Goal: Task Accomplishment & Management: Manage account settings

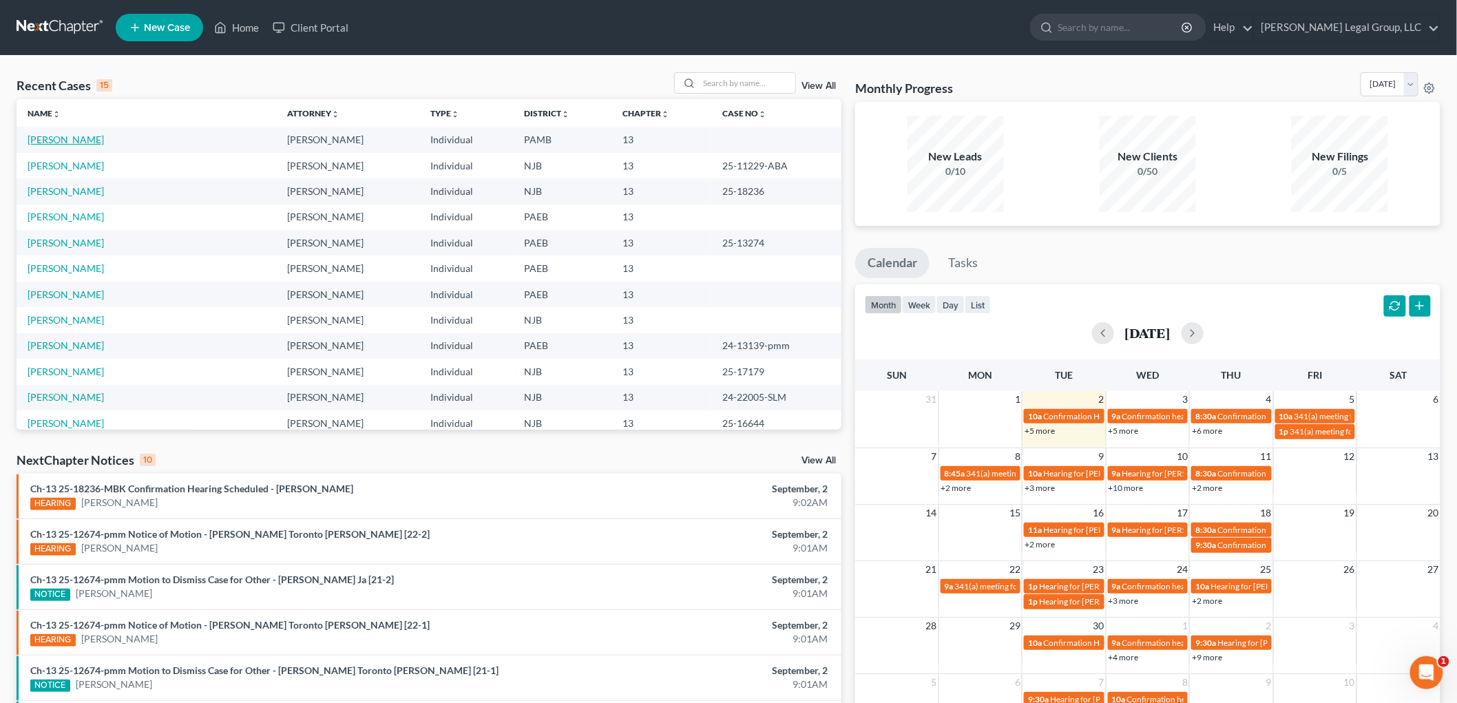
click at [51, 139] on link "[PERSON_NAME]" at bounding box center [66, 140] width 76 height 12
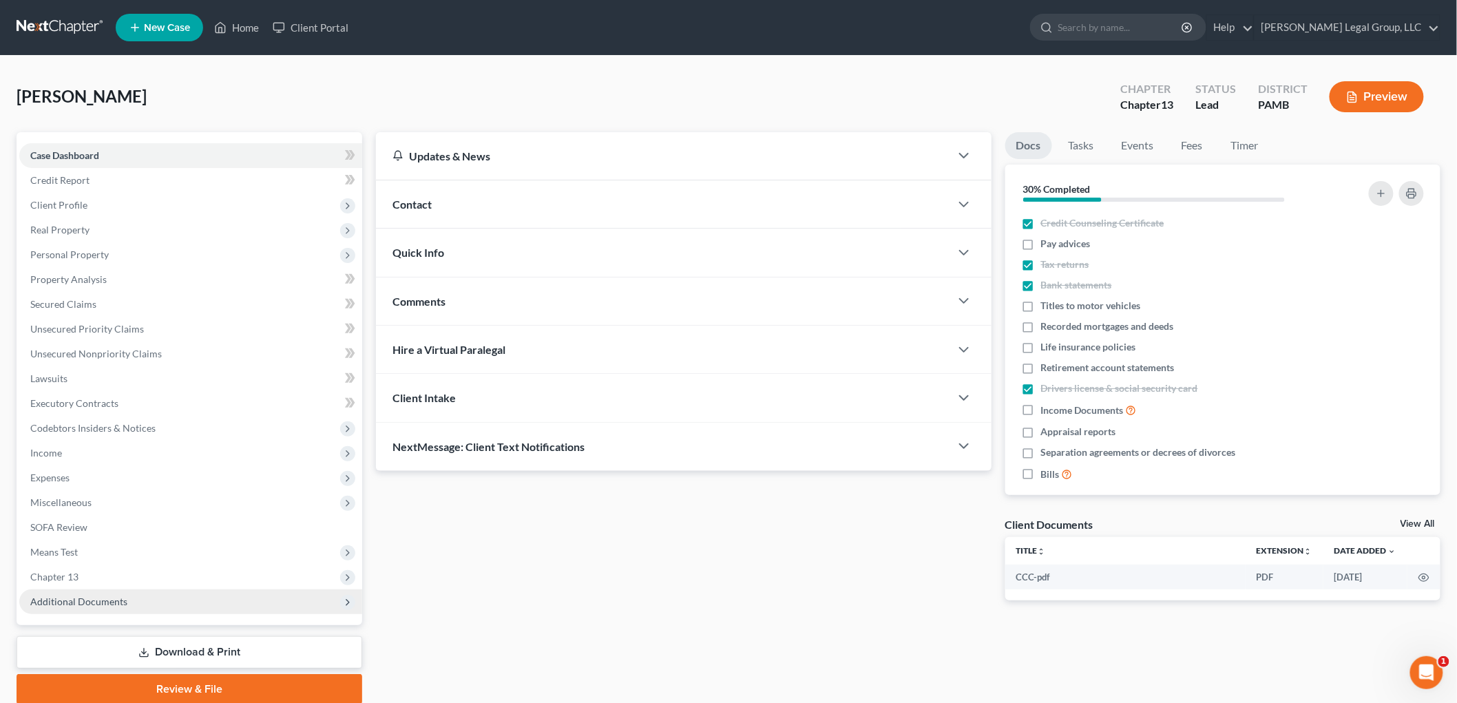
click at [139, 606] on span "Additional Documents" at bounding box center [190, 602] width 343 height 25
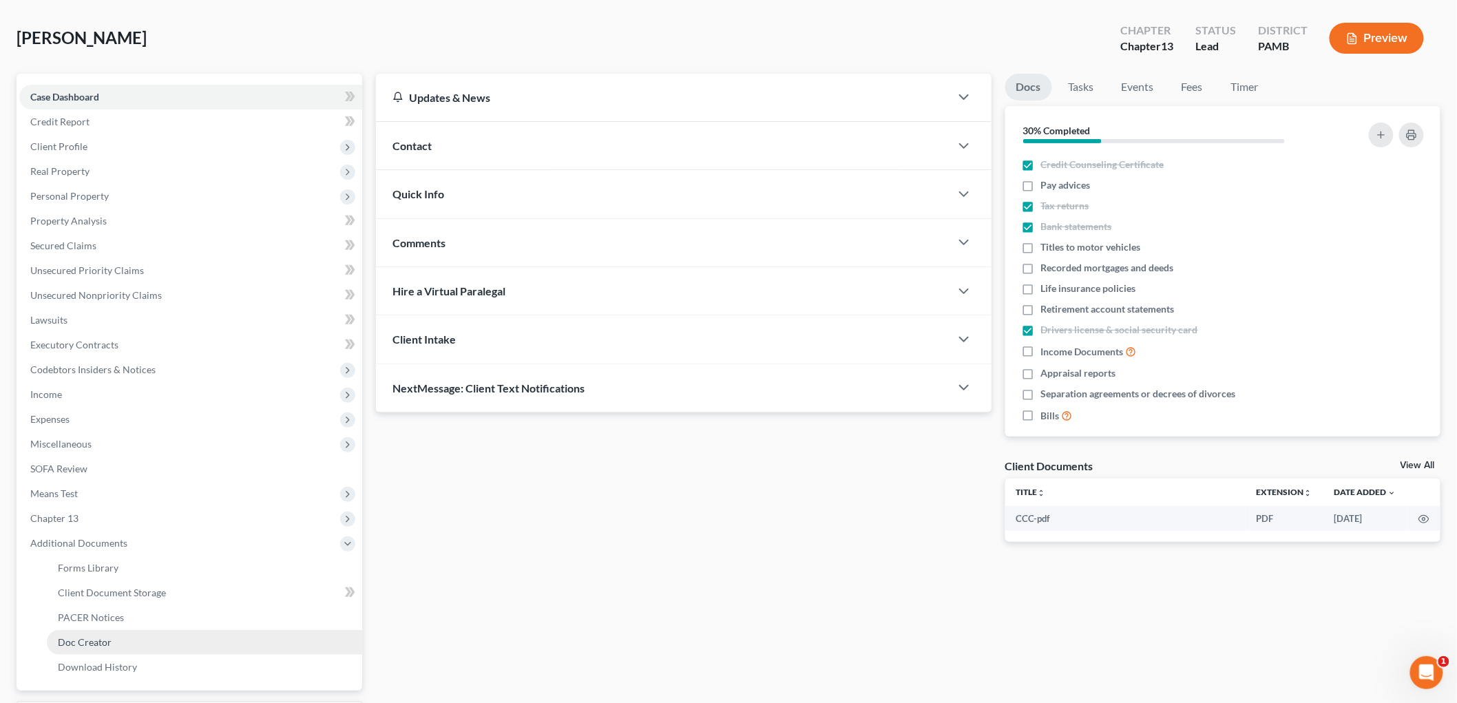
scroll to position [76, 0]
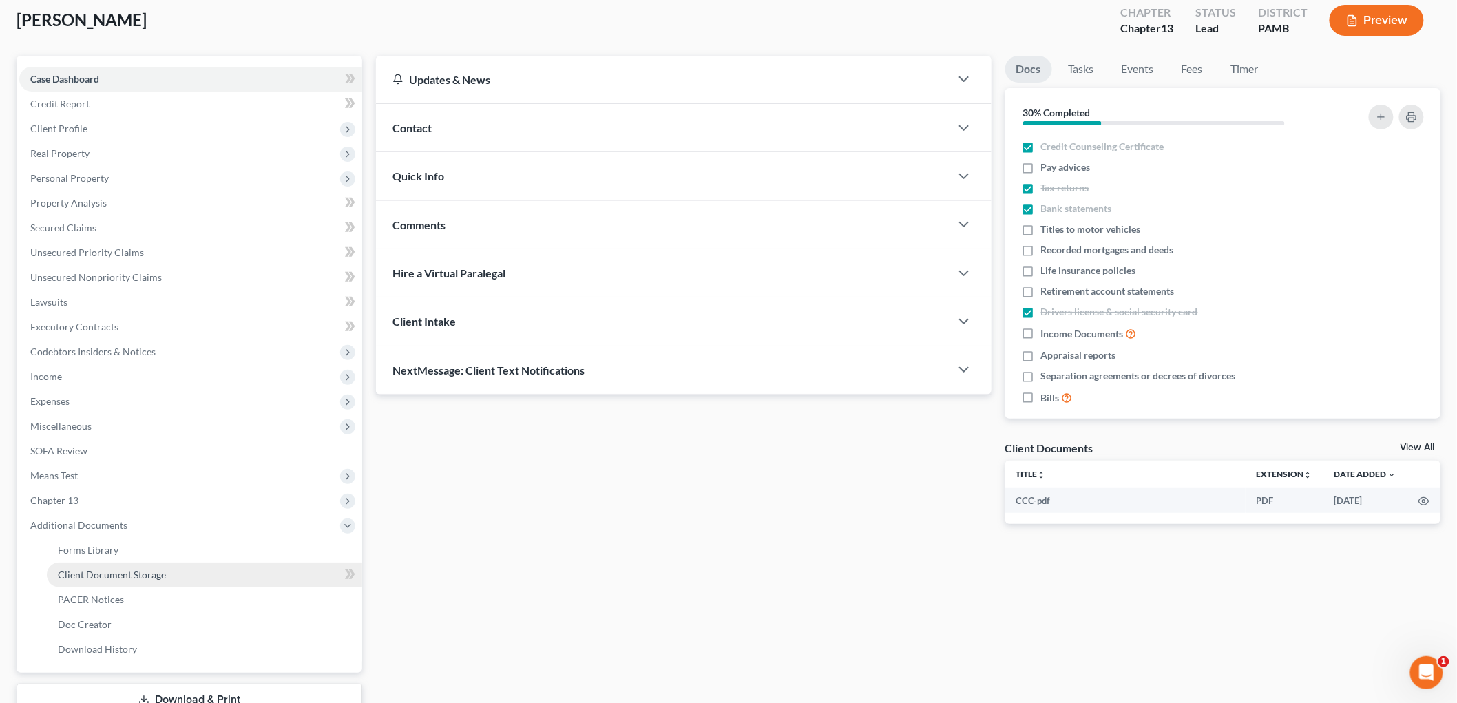
click at [166, 575] on link "Client Document Storage" at bounding box center [204, 575] width 315 height 25
select select "0"
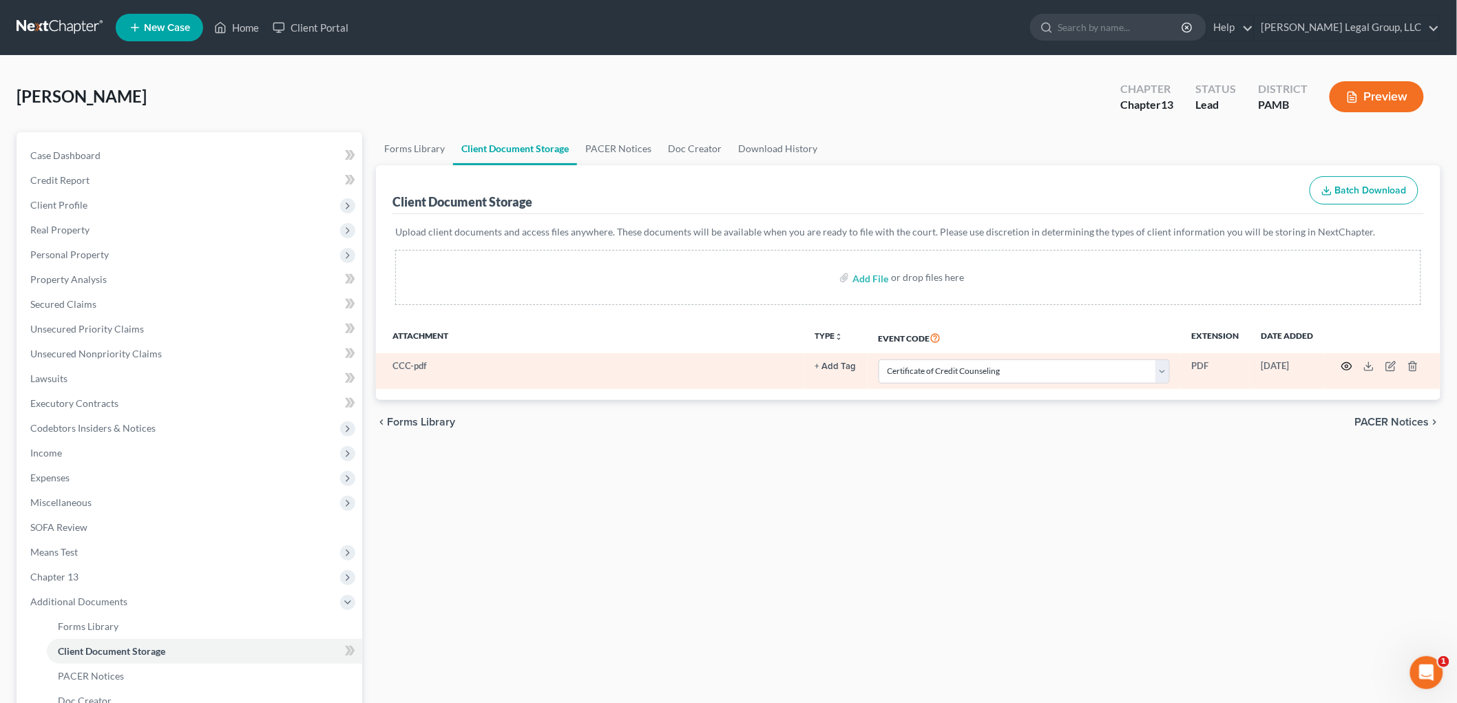
click at [1352, 369] on icon "button" at bounding box center [1347, 366] width 11 height 11
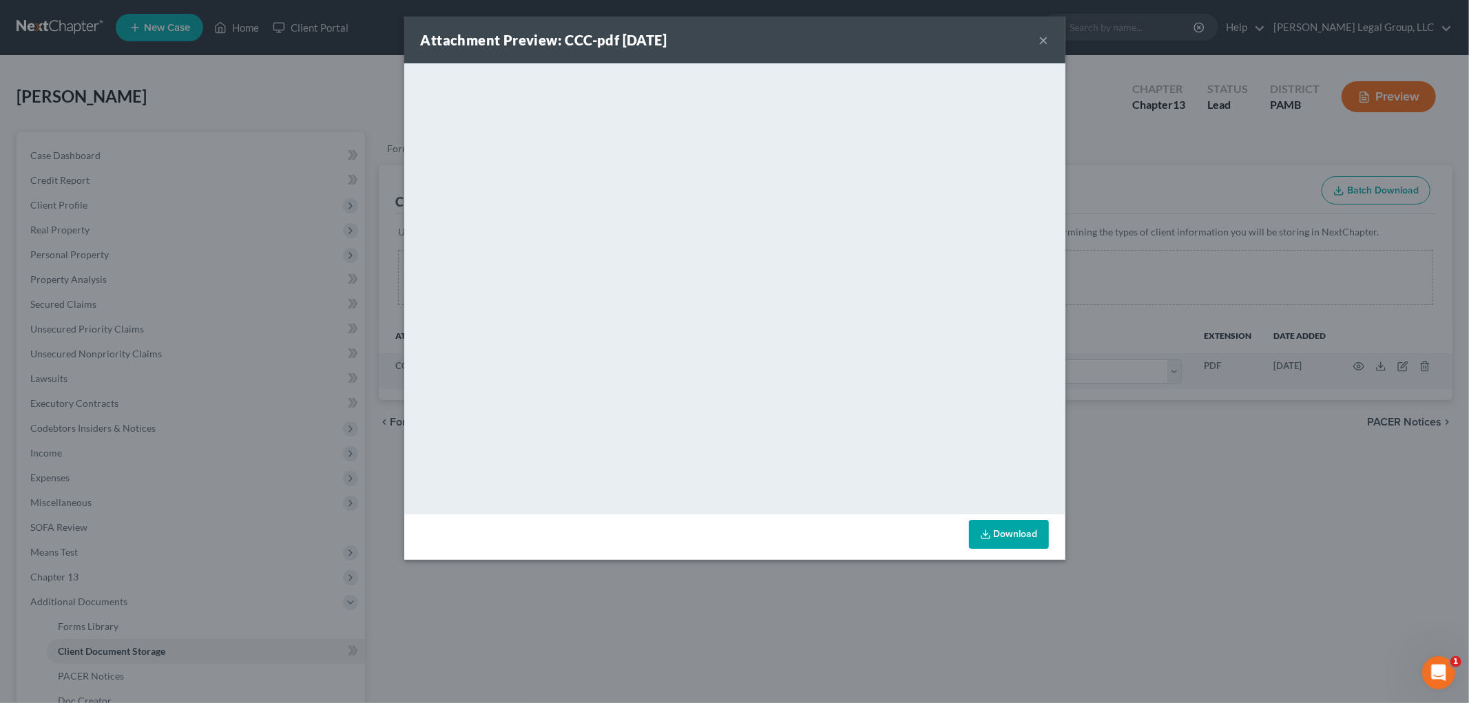
click at [1039, 39] on button "×" at bounding box center [1044, 40] width 10 height 17
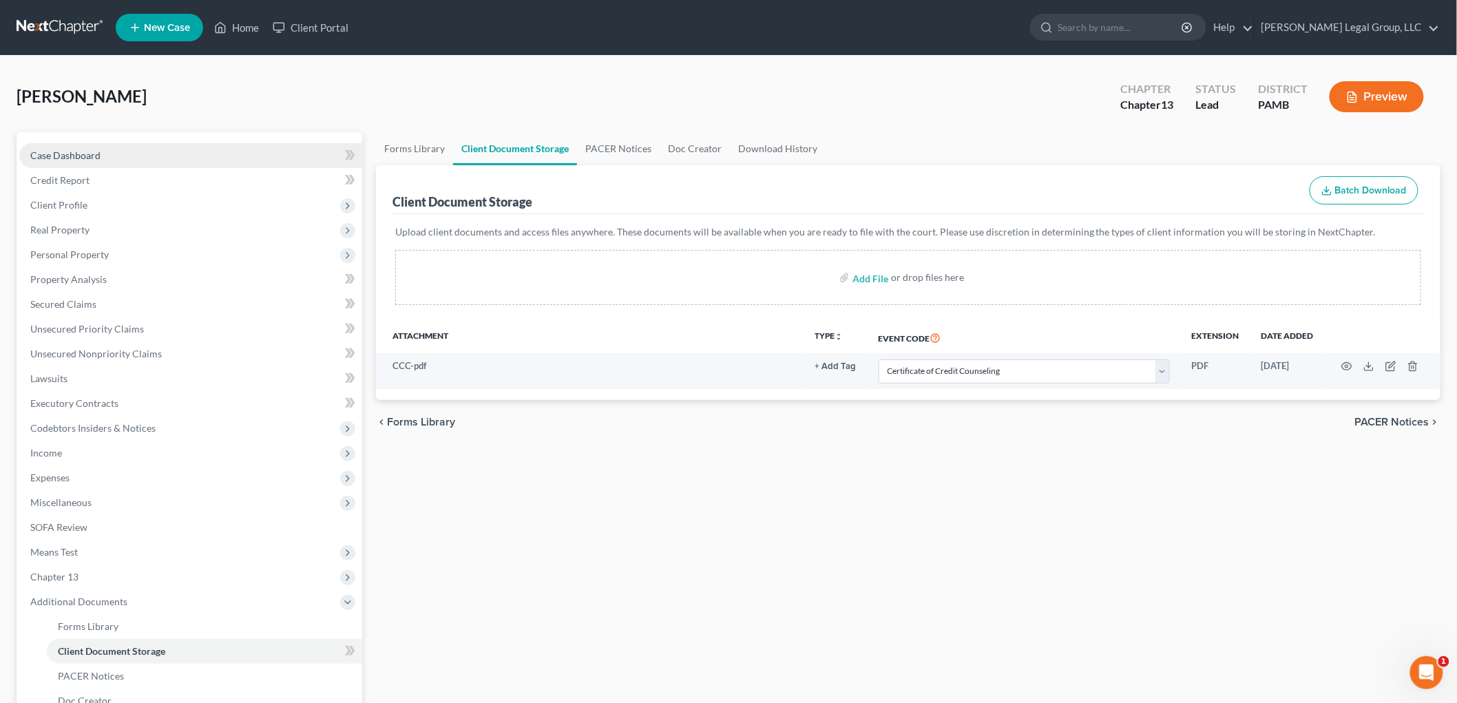
click at [83, 148] on link "Case Dashboard" at bounding box center [190, 155] width 343 height 25
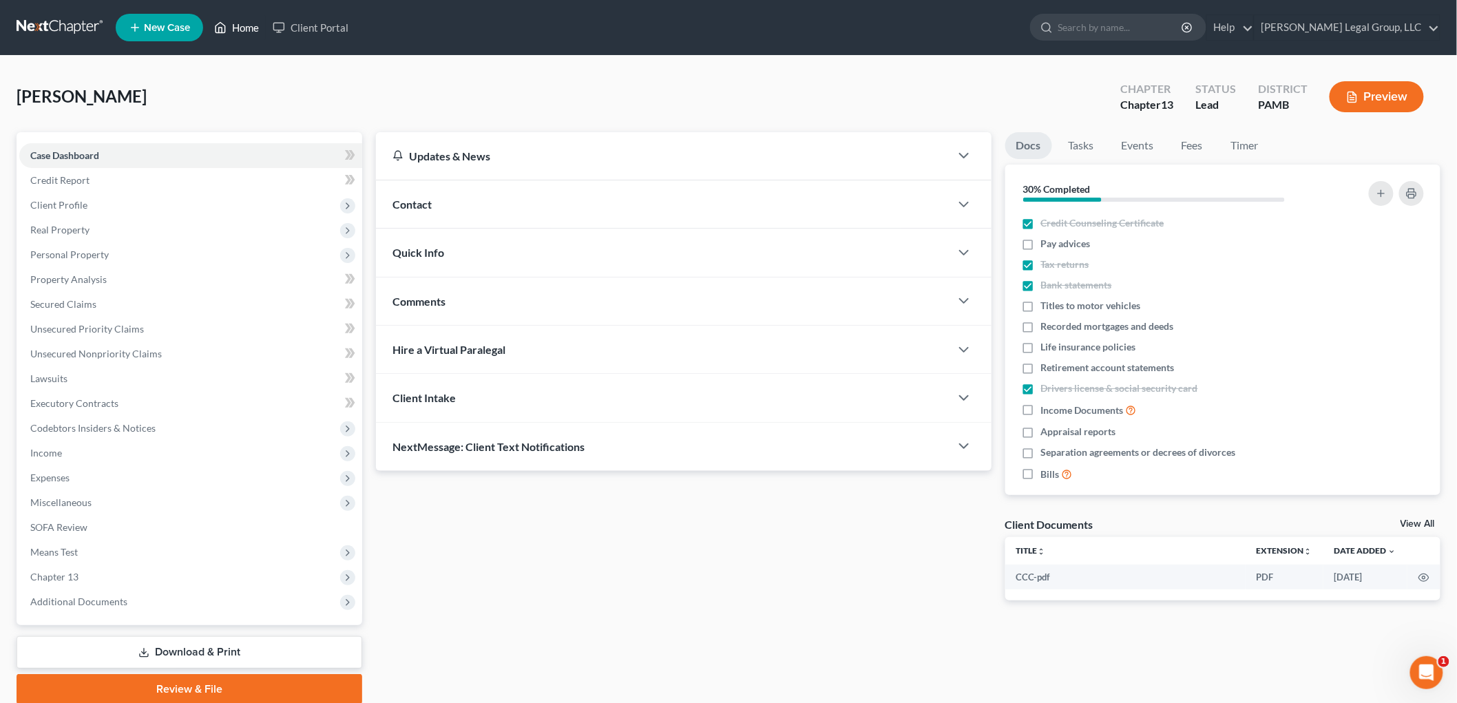
drag, startPoint x: 245, startPoint y: 30, endPoint x: 160, endPoint y: 85, distance: 101.1
click at [245, 30] on link "Home" at bounding box center [236, 27] width 59 height 25
